Goal: Task Accomplishment & Management: Complete application form

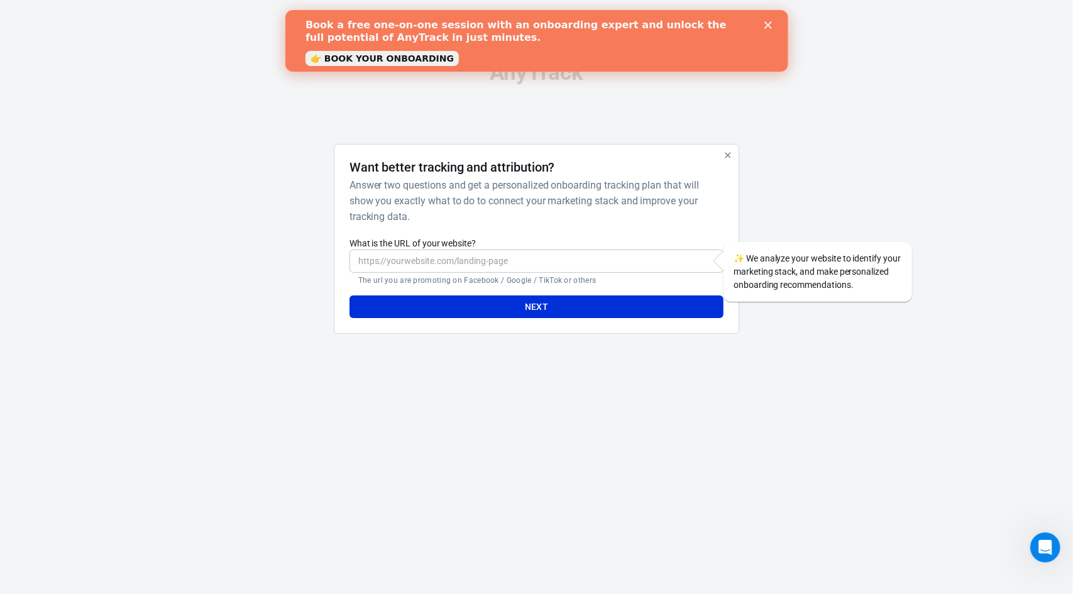
click at [517, 268] on input "What is the URL of your website?" at bounding box center [536, 260] width 374 height 23
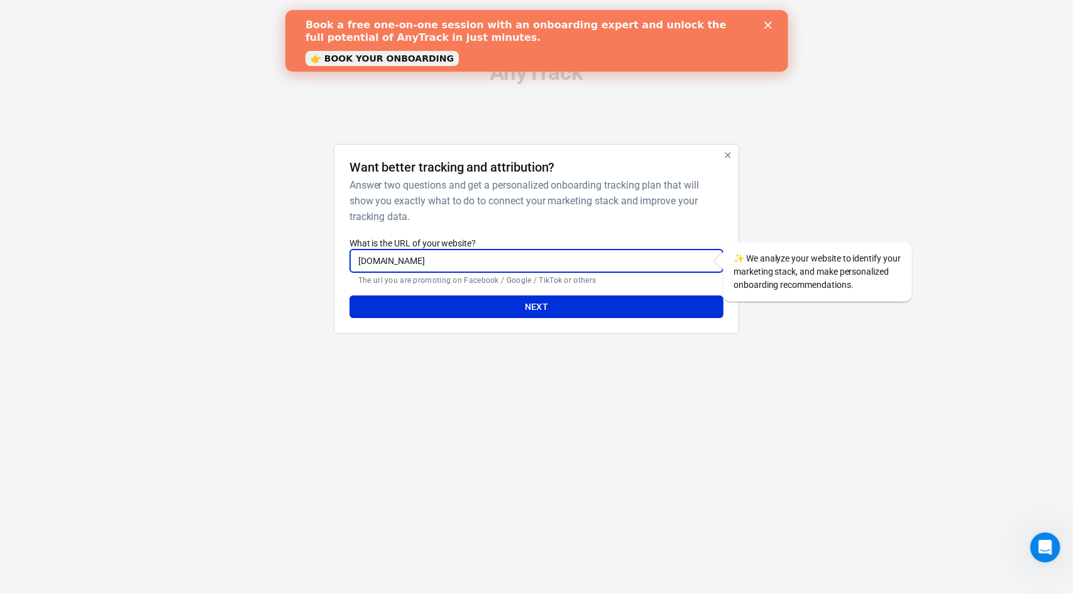
type input "[DOMAIN_NAME]"
click at [349, 295] on button "Next" at bounding box center [536, 306] width 374 height 23
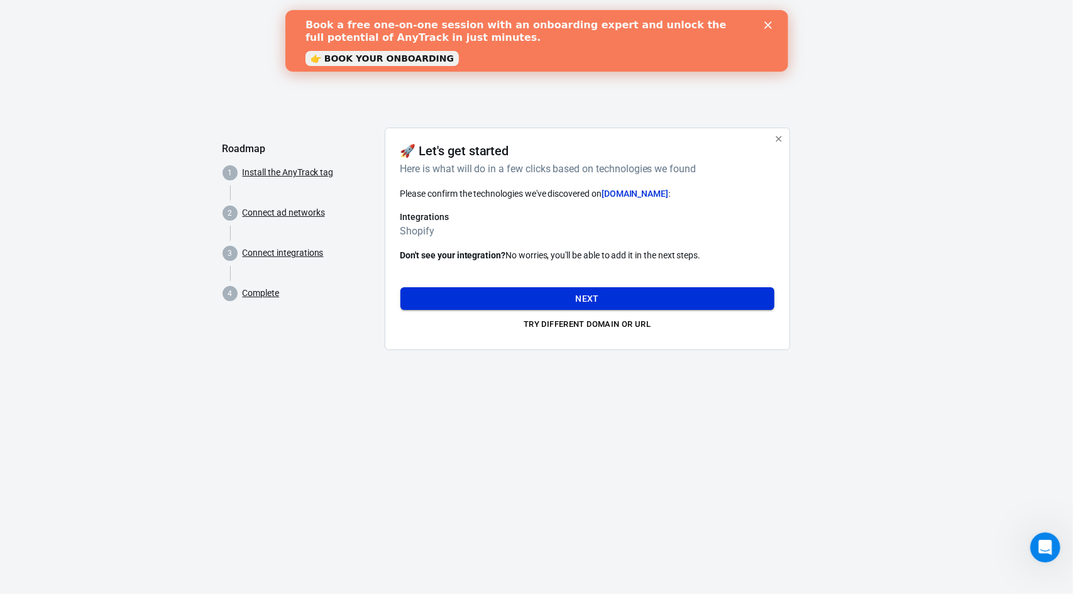
click at [611, 296] on button "Next" at bounding box center [587, 298] width 374 height 23
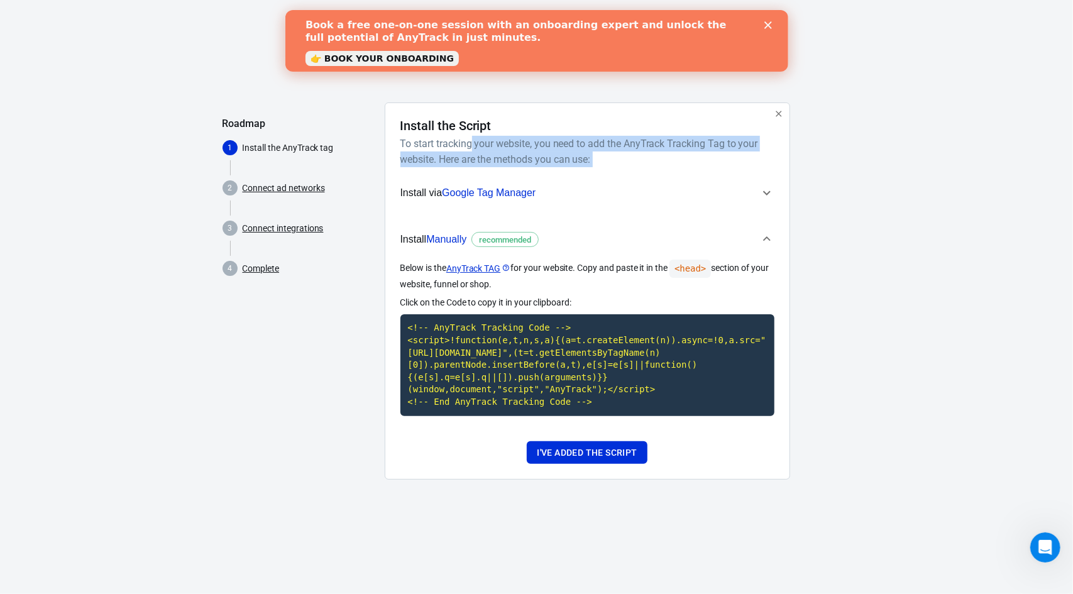
drag, startPoint x: 471, startPoint y: 145, endPoint x: 638, endPoint y: 189, distance: 172.2
click at [638, 189] on div "Install the Script To start tracking your website, you need to add the AnyTrack…" at bounding box center [587, 291] width 374 height 346
